Goal: Transaction & Acquisition: Book appointment/travel/reservation

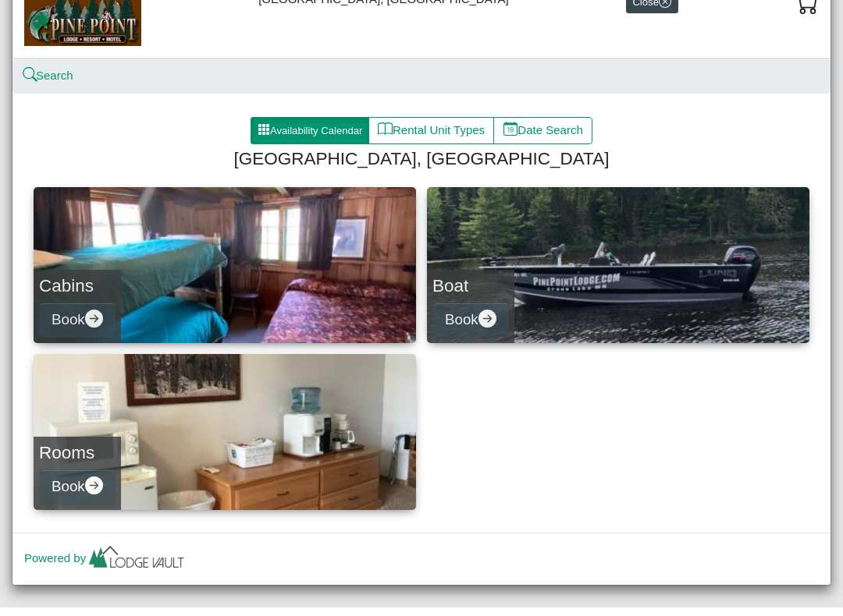
scroll to position [58, 0]
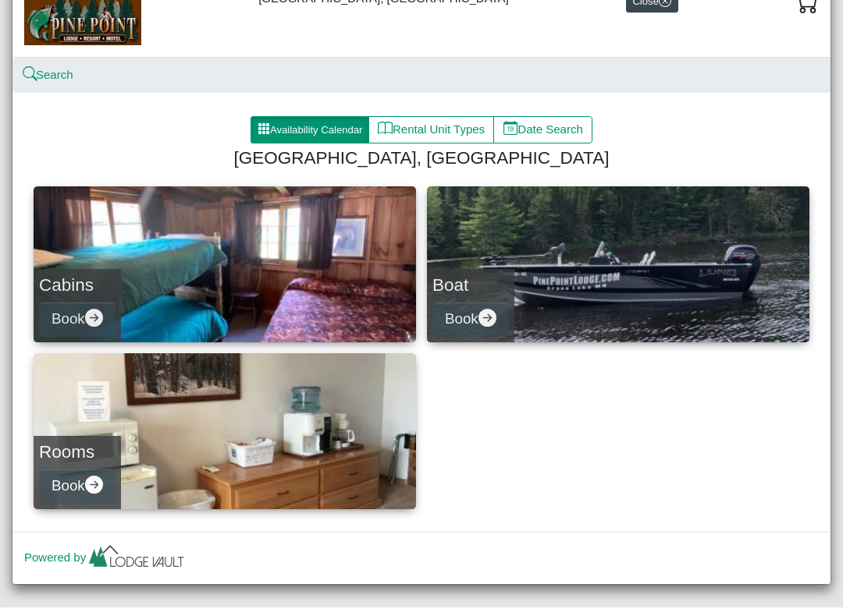
click at [502, 290] on h4 "Boat" at bounding box center [470, 293] width 76 height 21
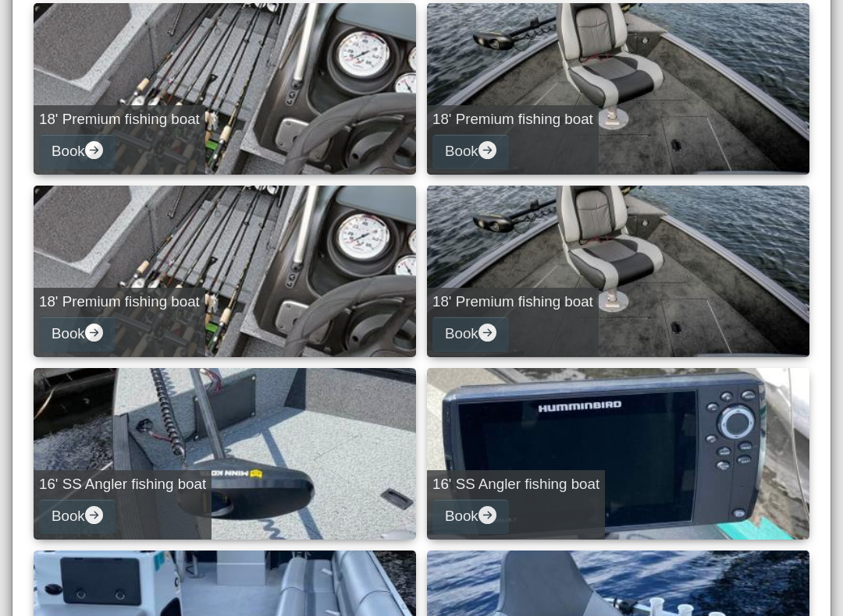
scroll to position [422, 0]
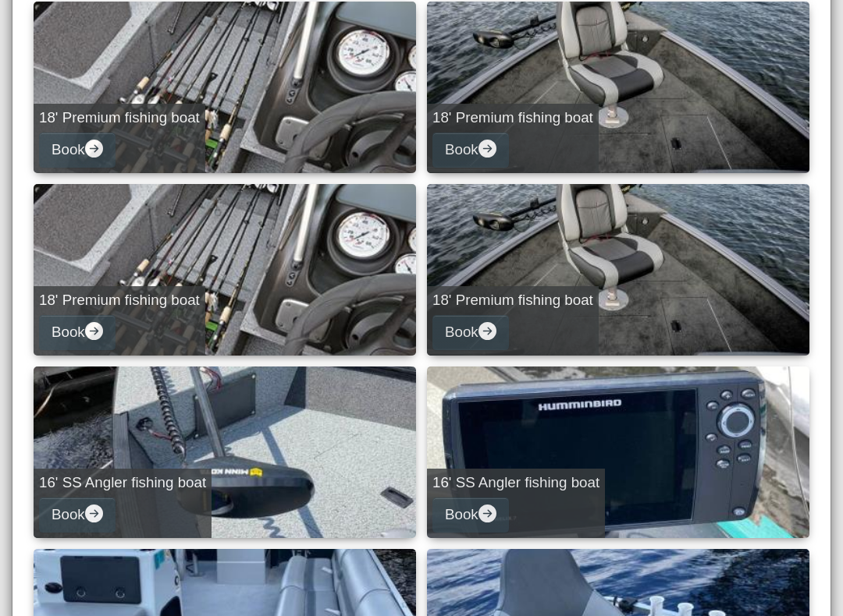
click at [108, 511] on button "Book" at bounding box center [77, 515] width 76 height 35
select select "*"
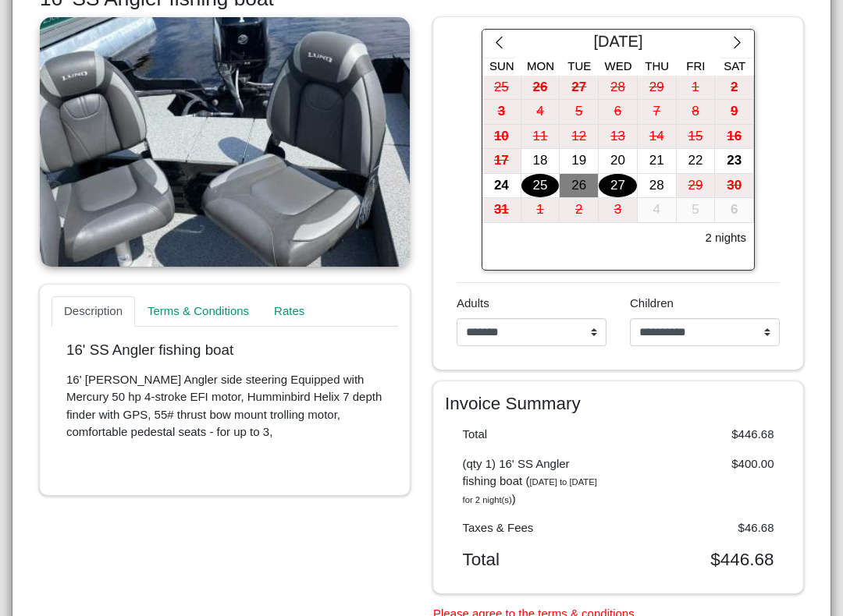
scroll to position [275, 0]
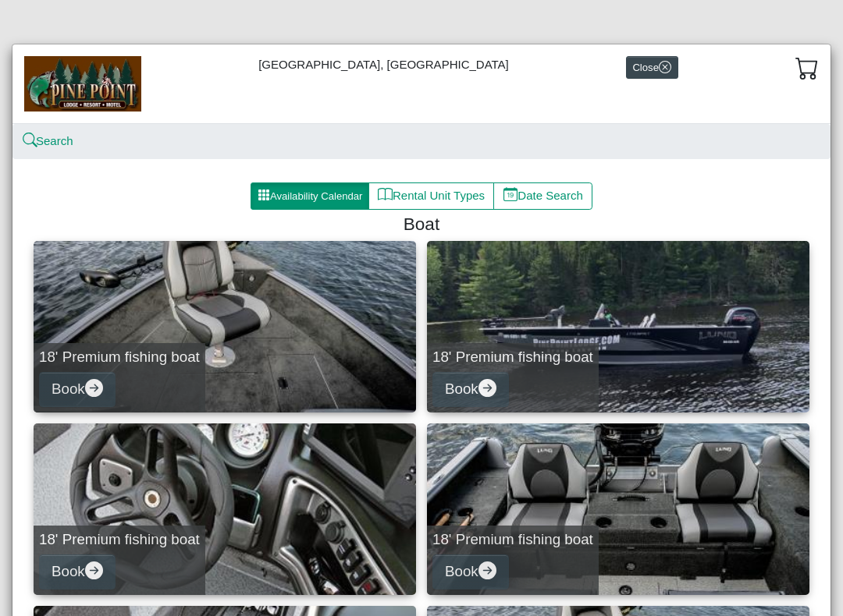
click at [249, 357] on link "18' Premium fishing boat Book" at bounding box center [225, 327] width 382 height 172
select select "*"
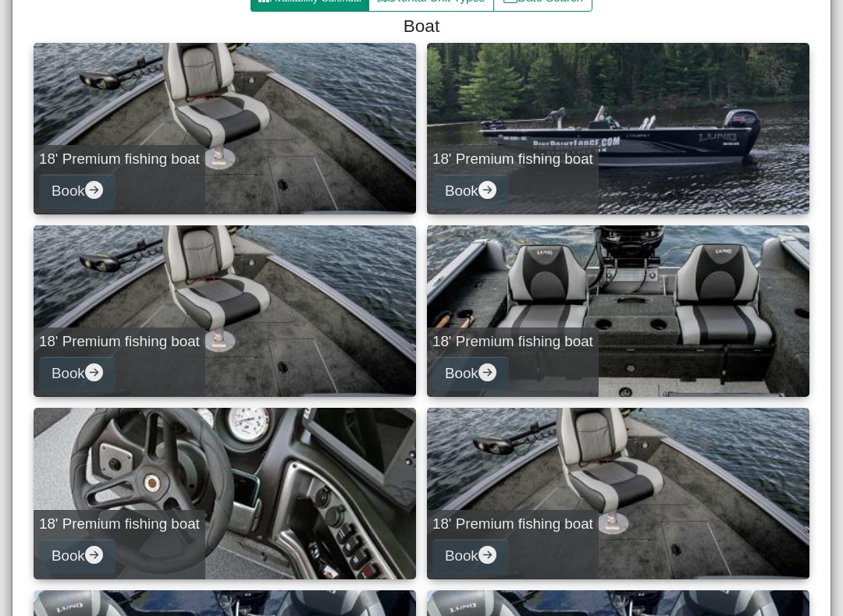
scroll to position [197, 0]
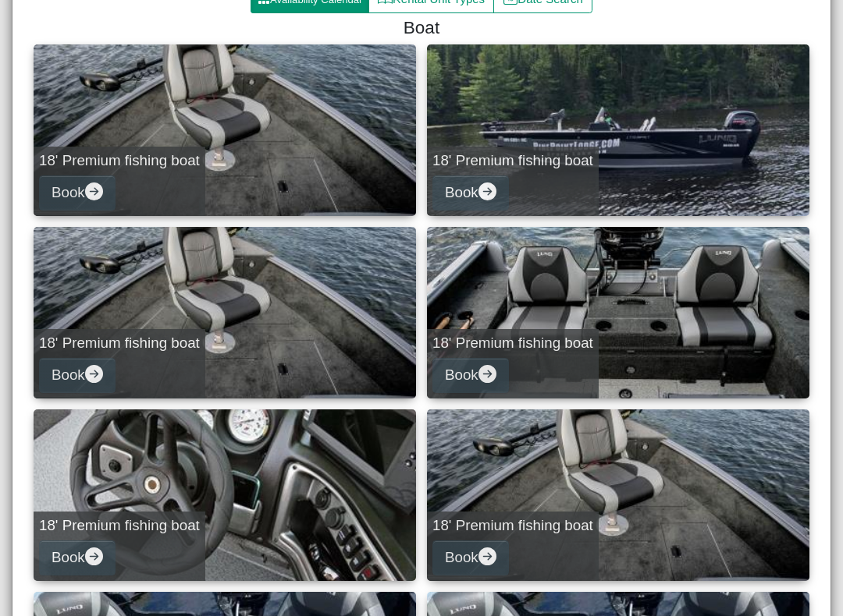
click at [327, 347] on link "18' Premium fishing boat Book" at bounding box center [225, 313] width 382 height 172
select select "*"
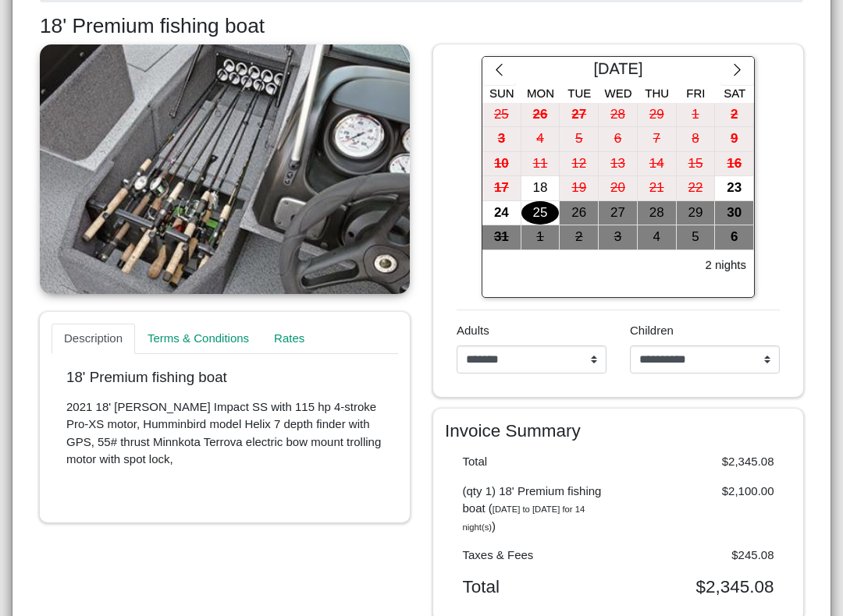
scroll to position [238, 0]
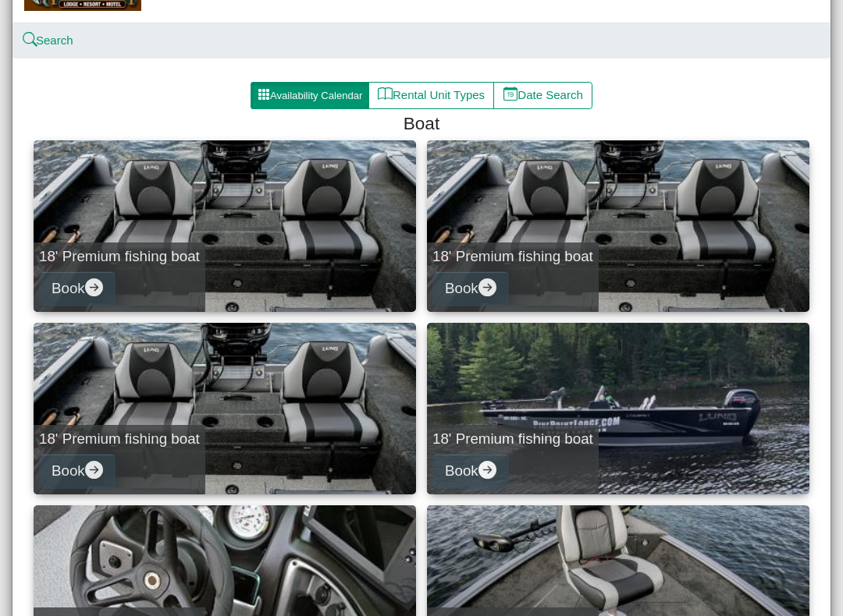
scroll to position [103, 0]
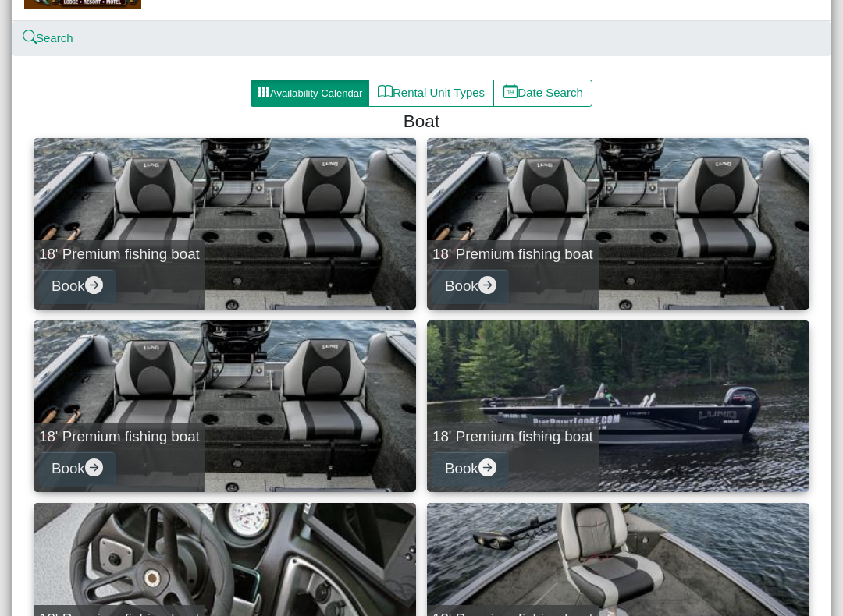
click at [496, 269] on button "Book" at bounding box center [470, 286] width 76 height 35
select select "*"
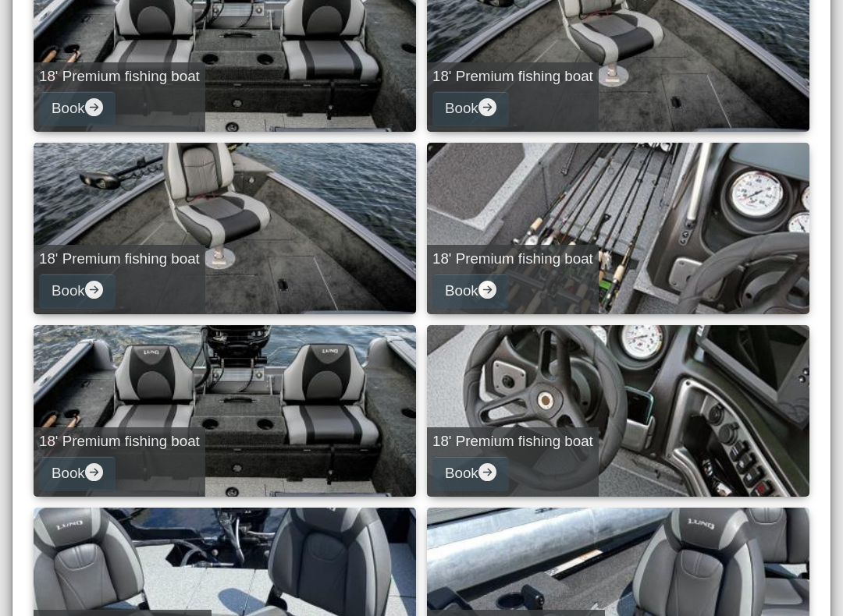
scroll to position [280, 0]
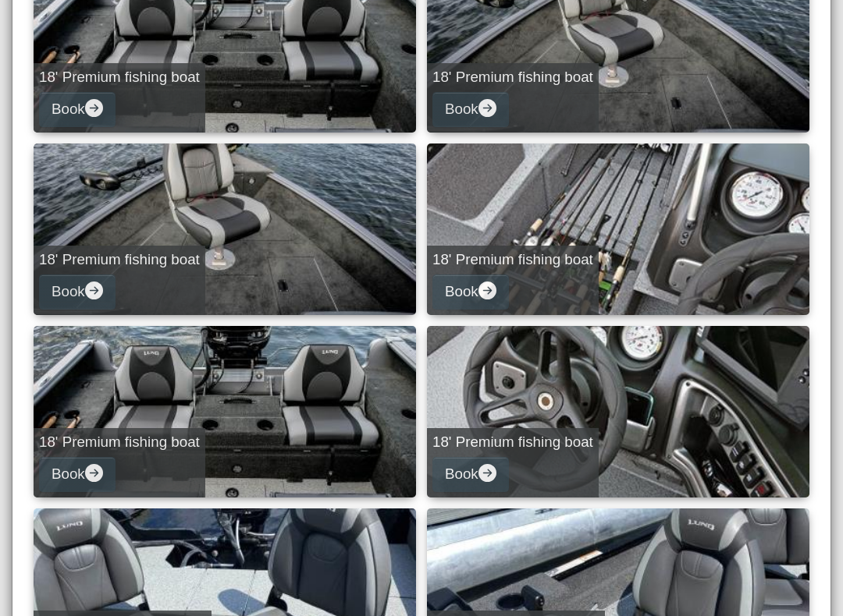
click at [98, 464] on icon "arrow right circle fill" at bounding box center [94, 473] width 18 height 18
select select "*"
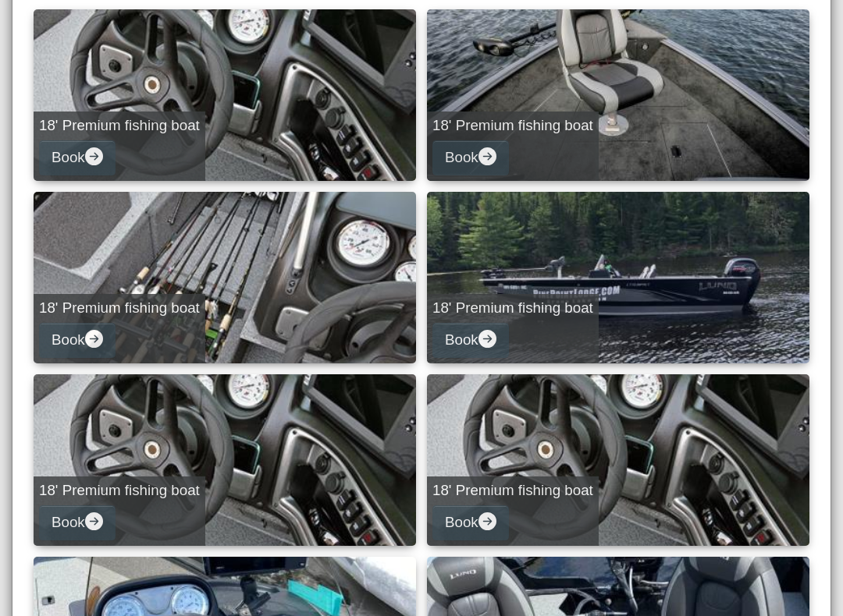
scroll to position [254, 0]
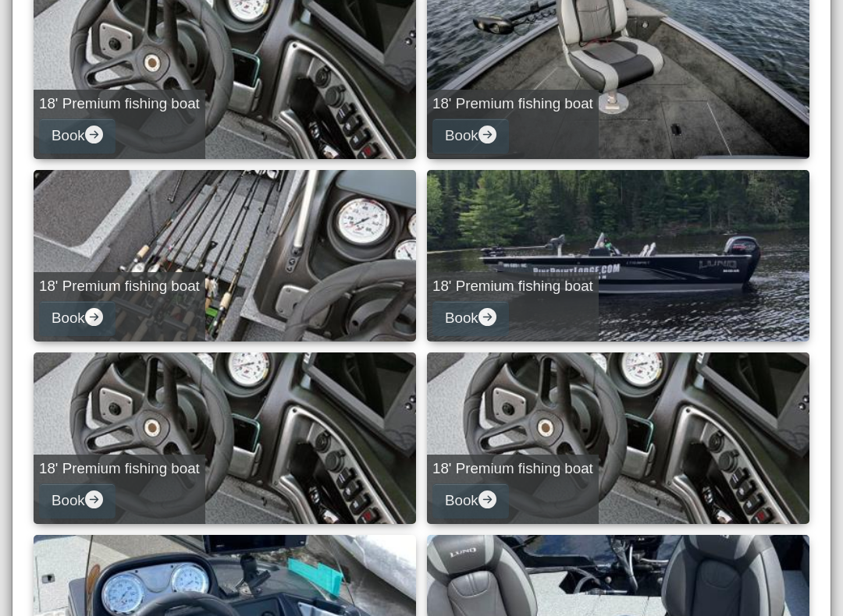
click at [509, 495] on button "Book" at bounding box center [470, 501] width 76 height 35
select select "*"
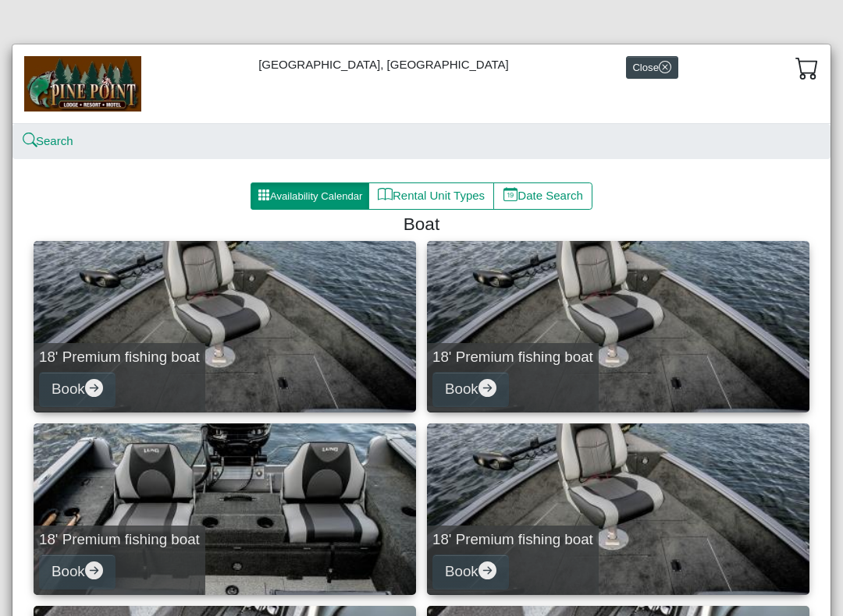
click at [583, 484] on link "18' Premium fishing boat Book" at bounding box center [618, 510] width 382 height 172
select select "*"
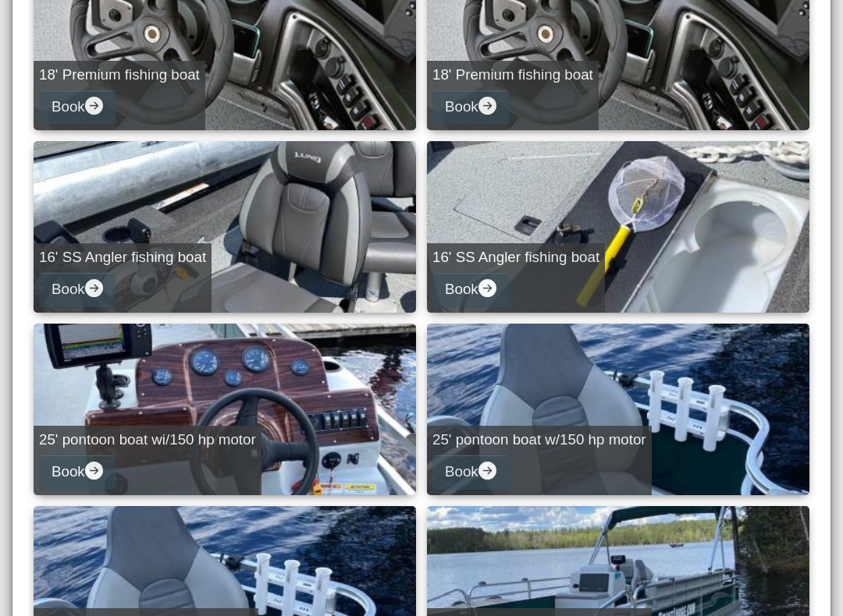
scroll to position [648, 0]
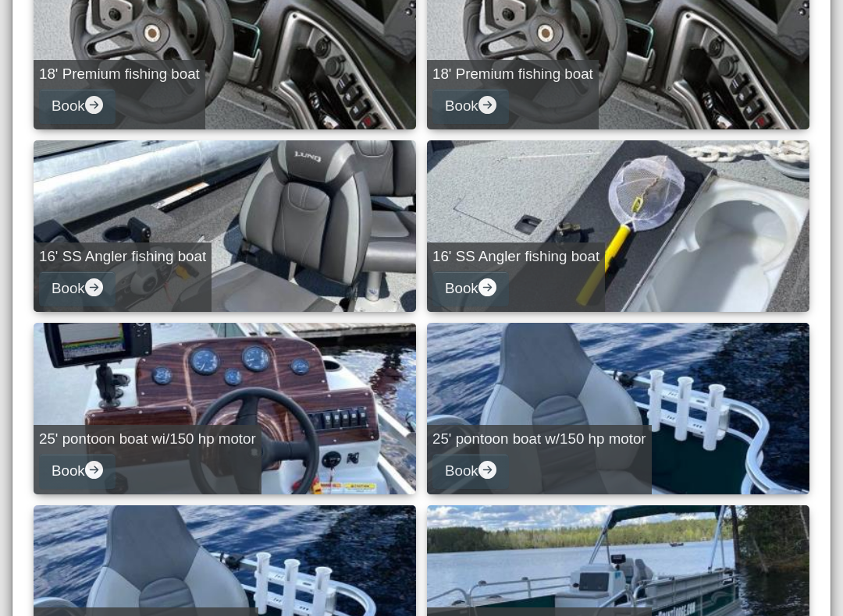
click at [479, 286] on button "Book" at bounding box center [470, 289] width 76 height 35
select select "*"
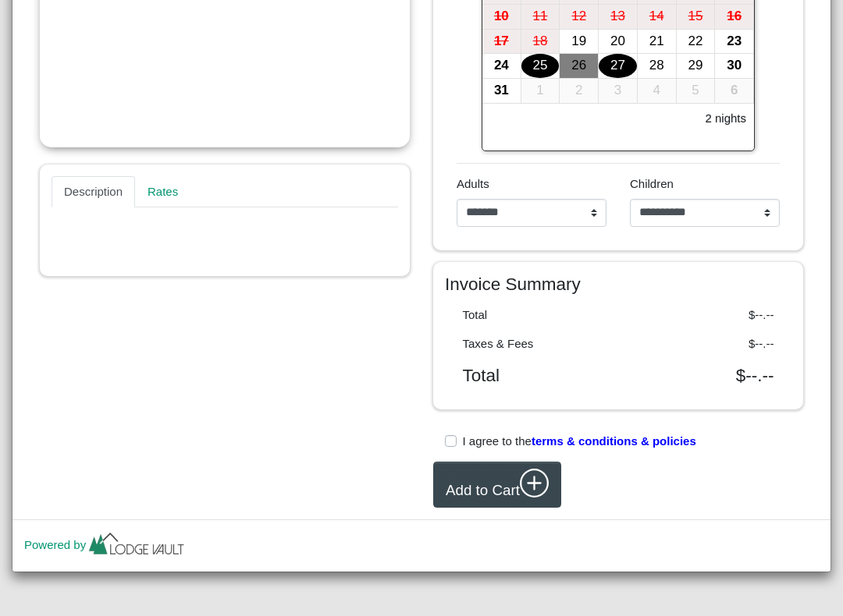
scroll to position [366, 0]
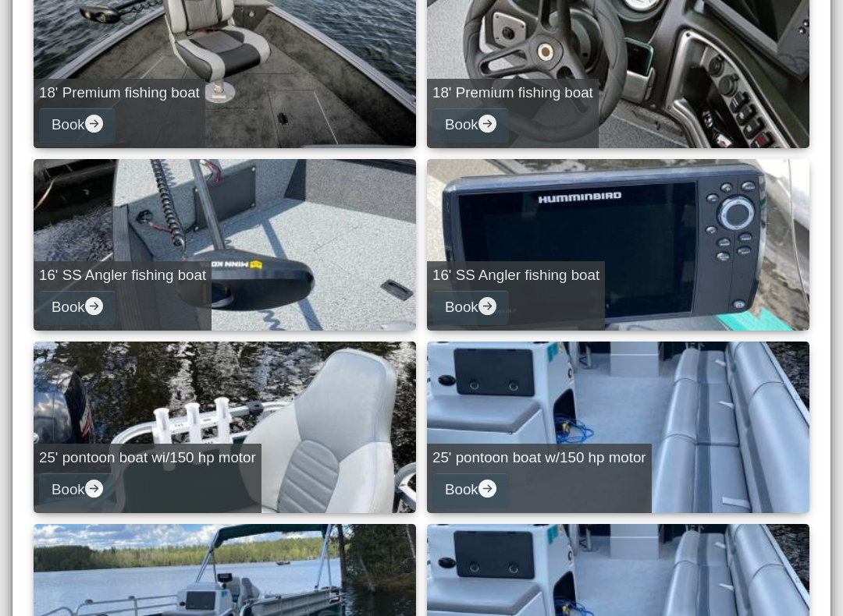
click at [103, 300] on icon "arrow right circle fill" at bounding box center [94, 306] width 18 height 18
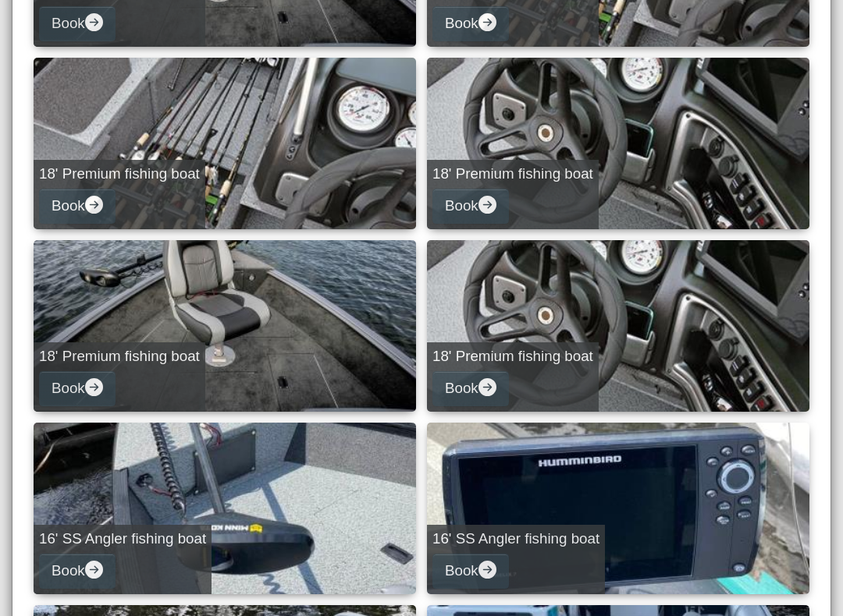
select select "*"
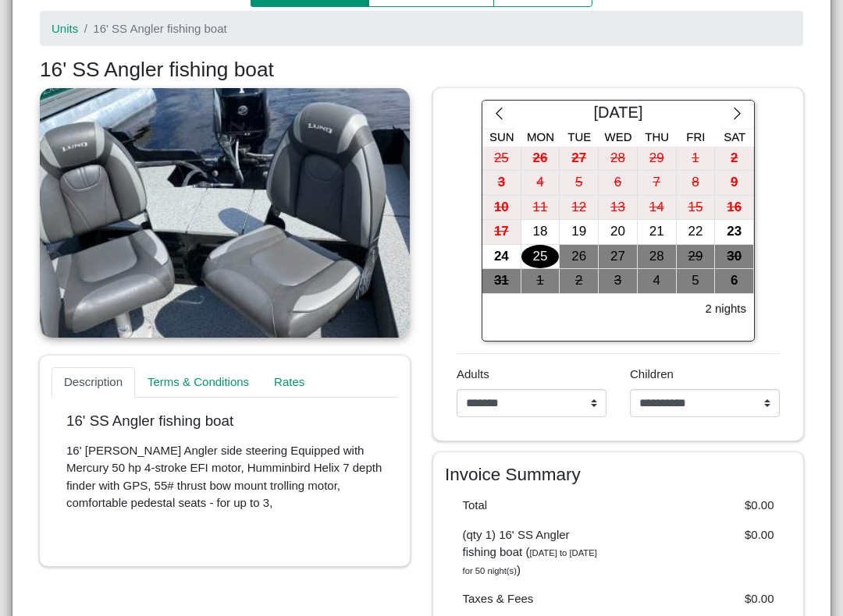
scroll to position [201, 0]
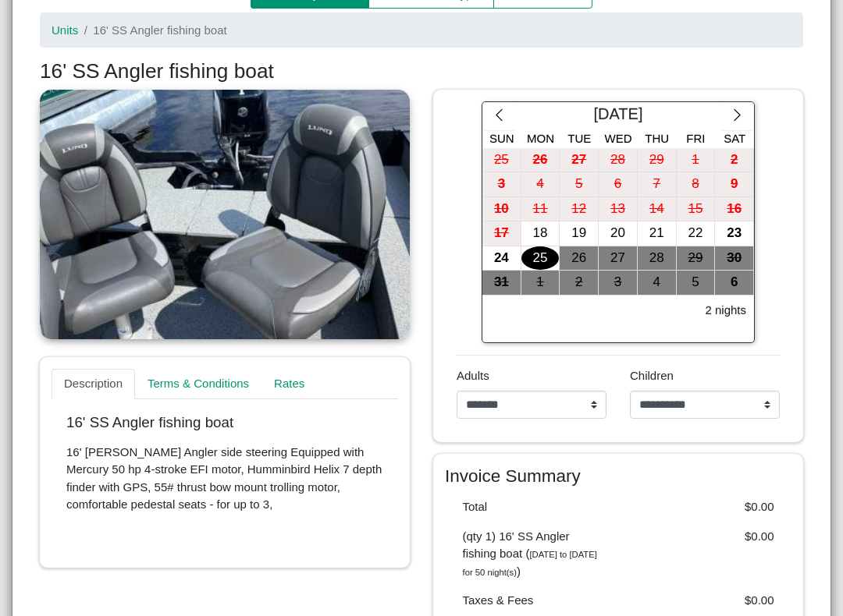
click at [584, 230] on div "19" at bounding box center [578, 234] width 38 height 24
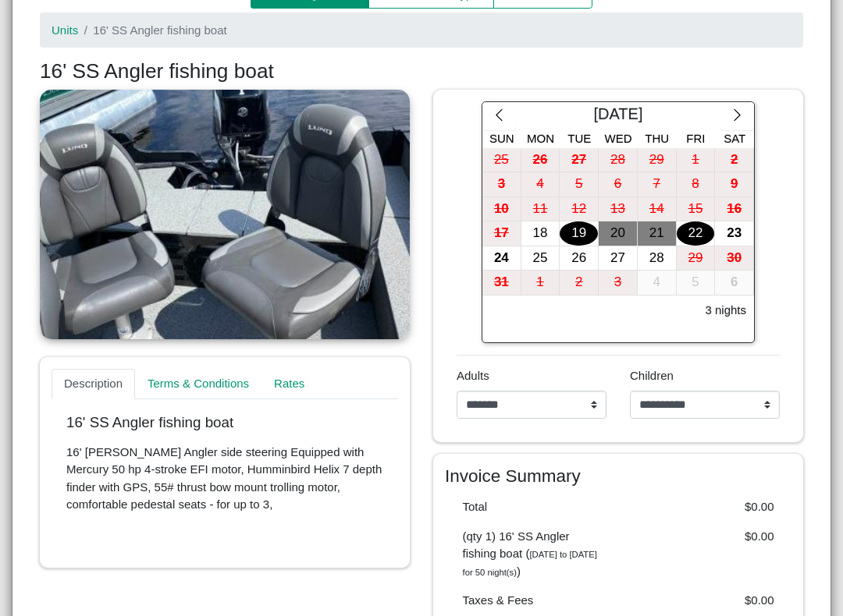
click at [697, 236] on div "22" at bounding box center [695, 234] width 38 height 24
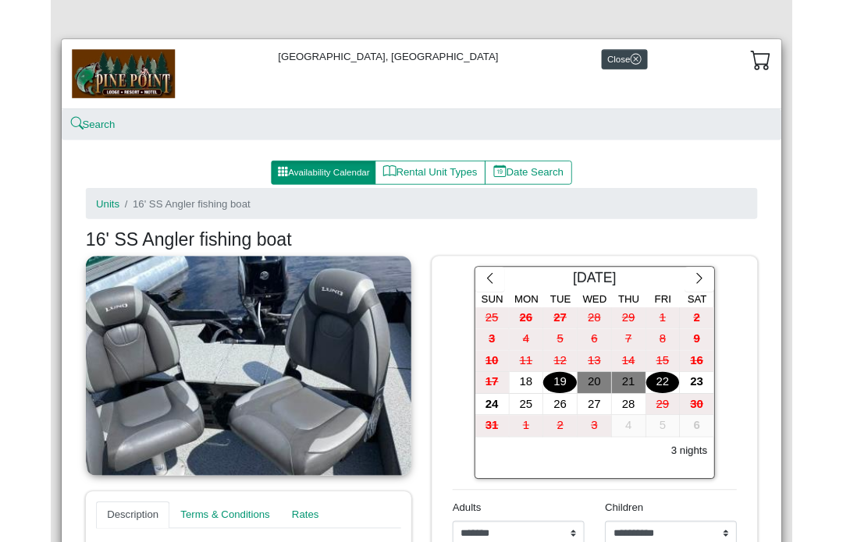
scroll to position [0, 0]
